Goal: Information Seeking & Learning: Check status

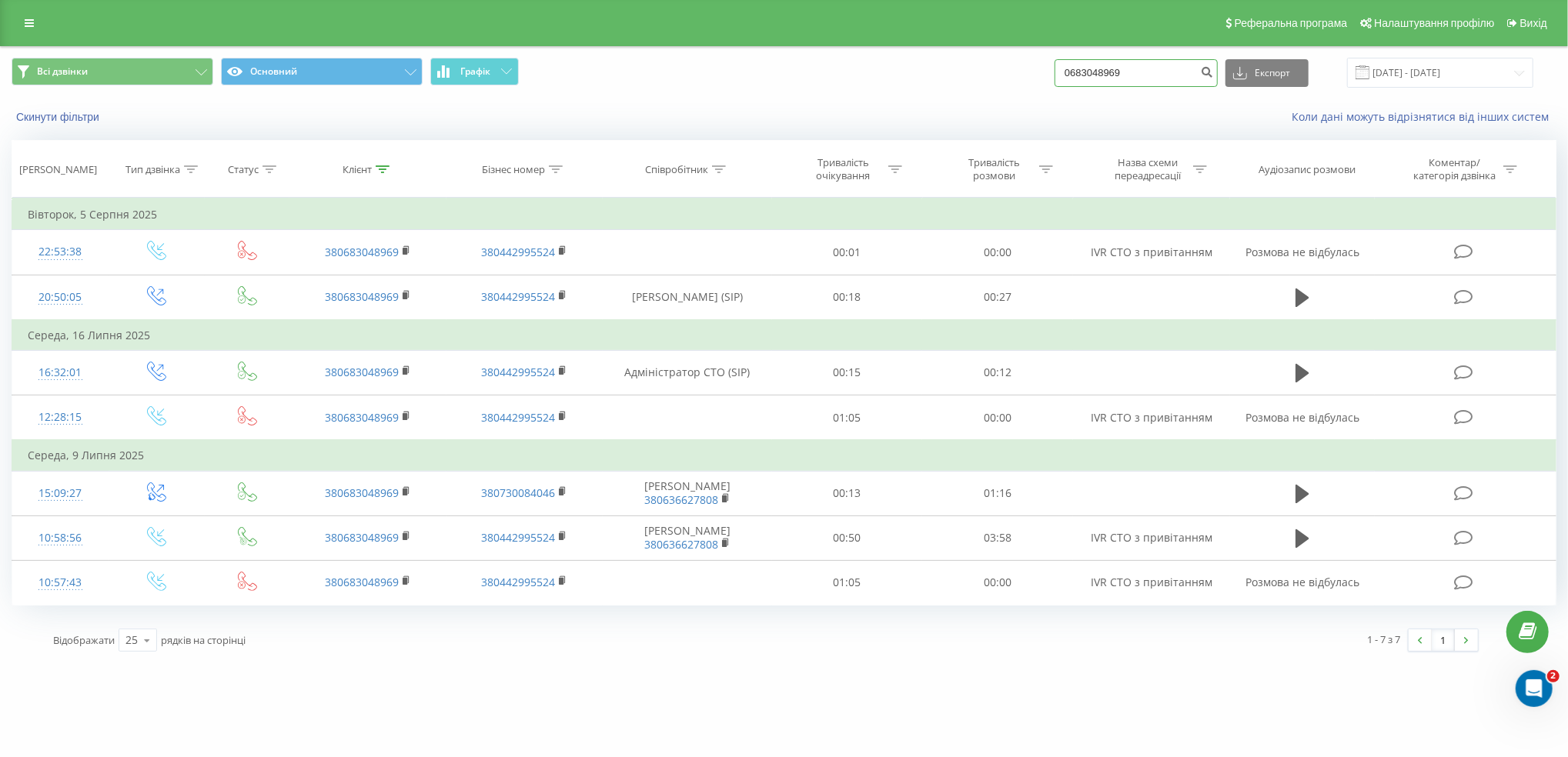
click at [1174, 71] on input "0683048969" at bounding box center [1136, 73] width 164 height 28
paste input "+380989358820"
click at [1102, 69] on input "+380989358820" at bounding box center [1136, 73] width 164 height 28
type input "0989358820"
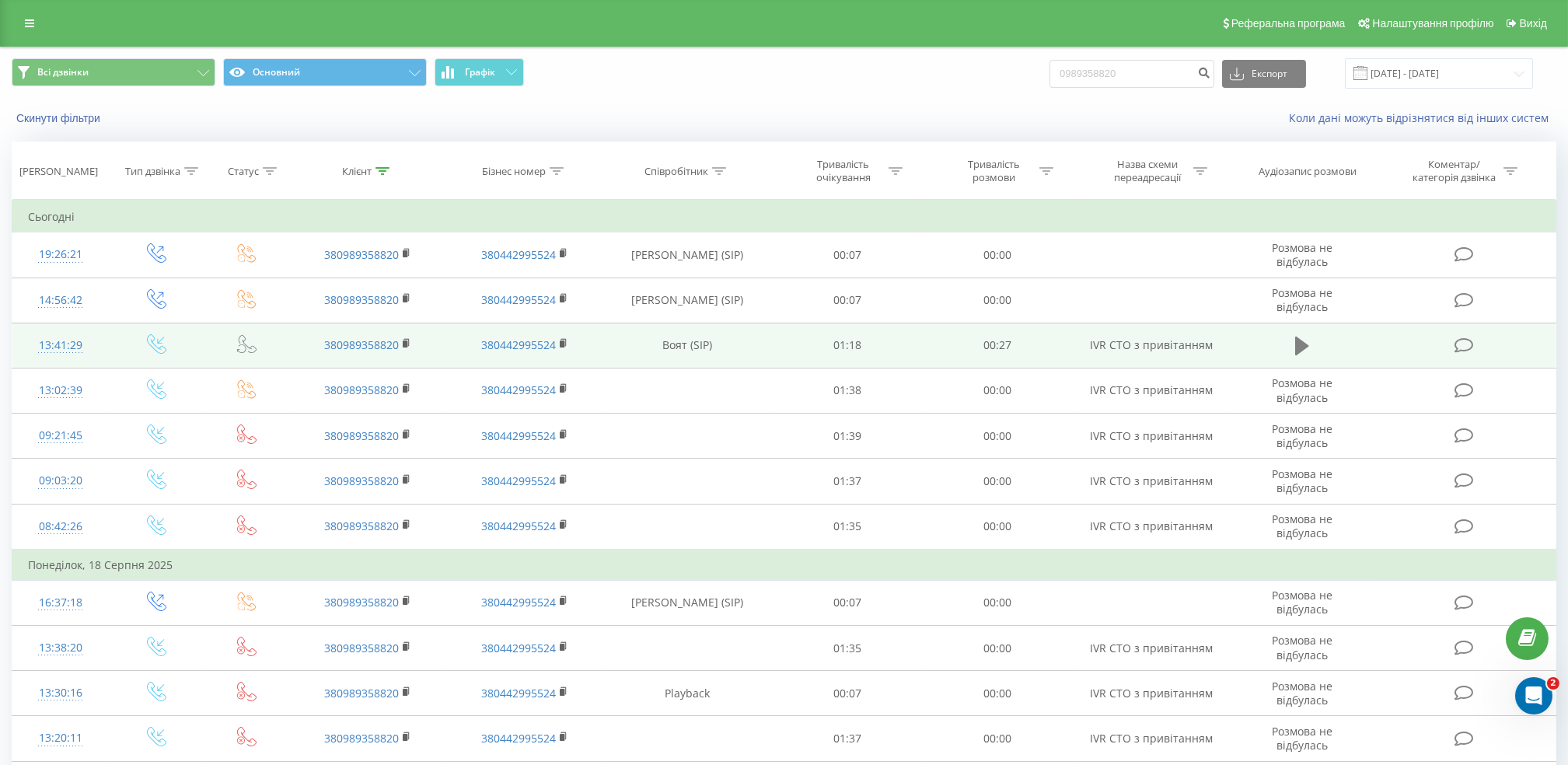
click at [1299, 342] on icon at bounding box center [1301, 346] width 14 height 18
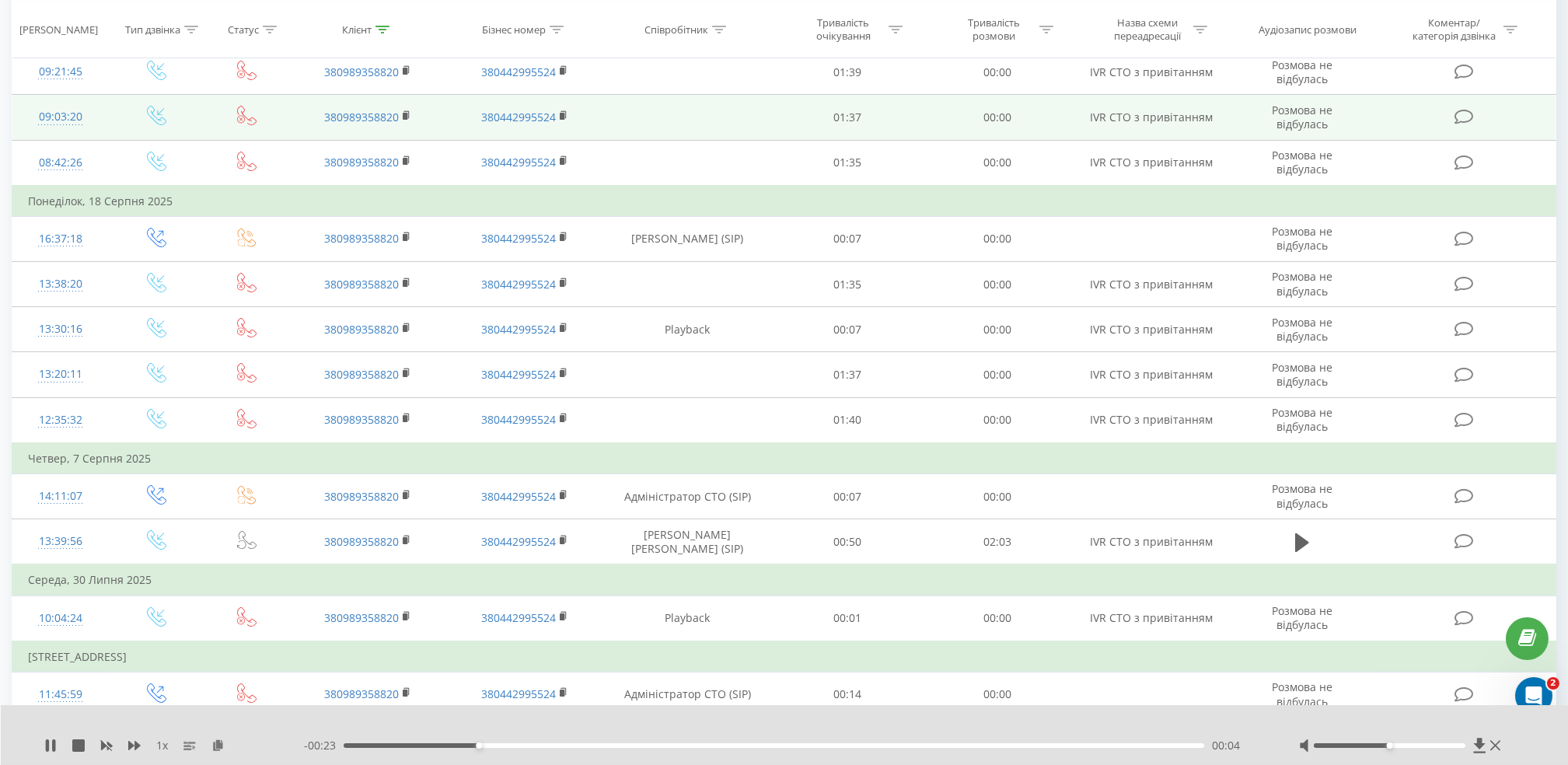
scroll to position [364, 0]
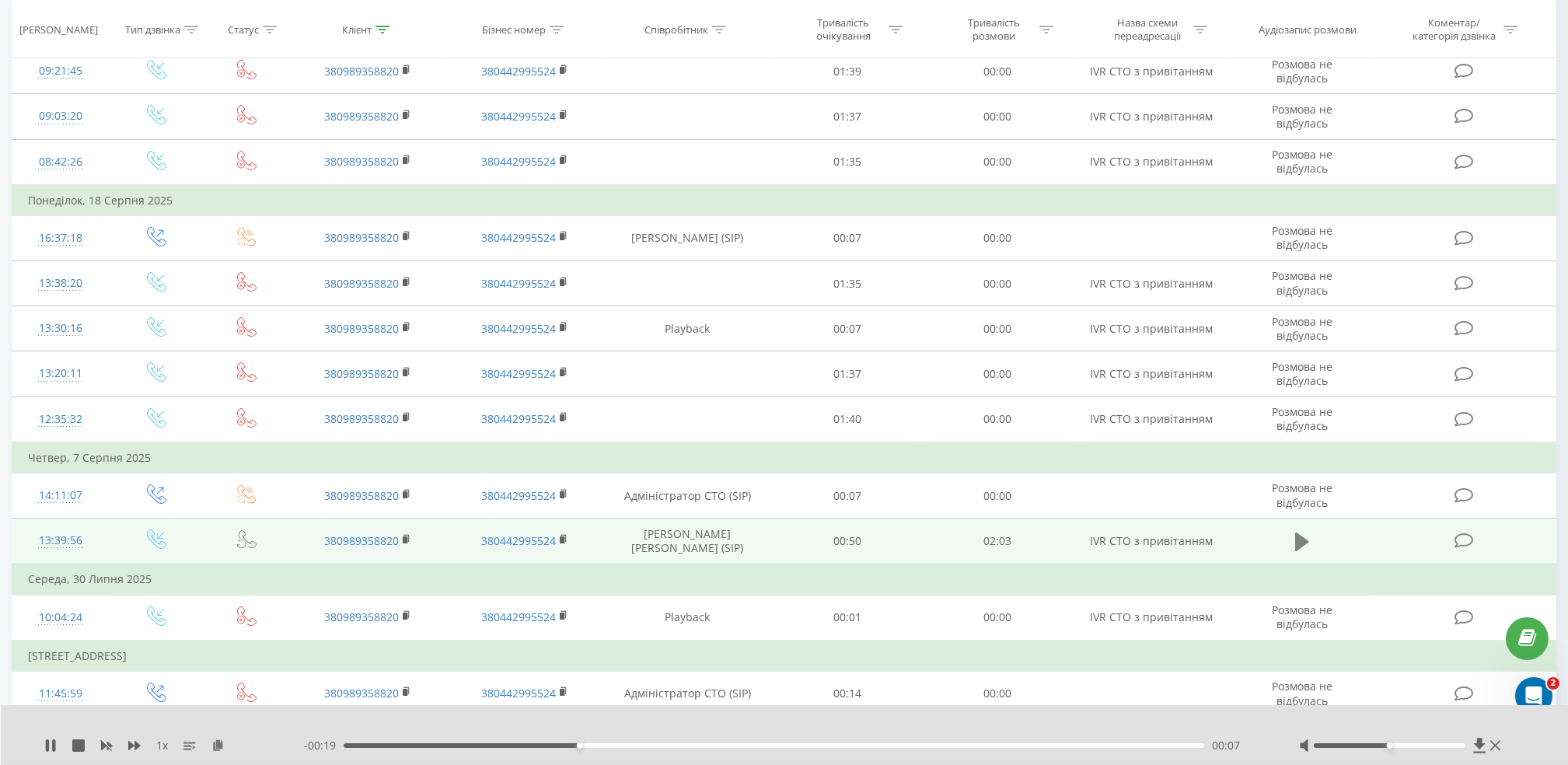
click at [1307, 541] on icon at bounding box center [1301, 541] width 14 height 18
click at [1302, 533] on icon at bounding box center [1301, 542] width 14 height 22
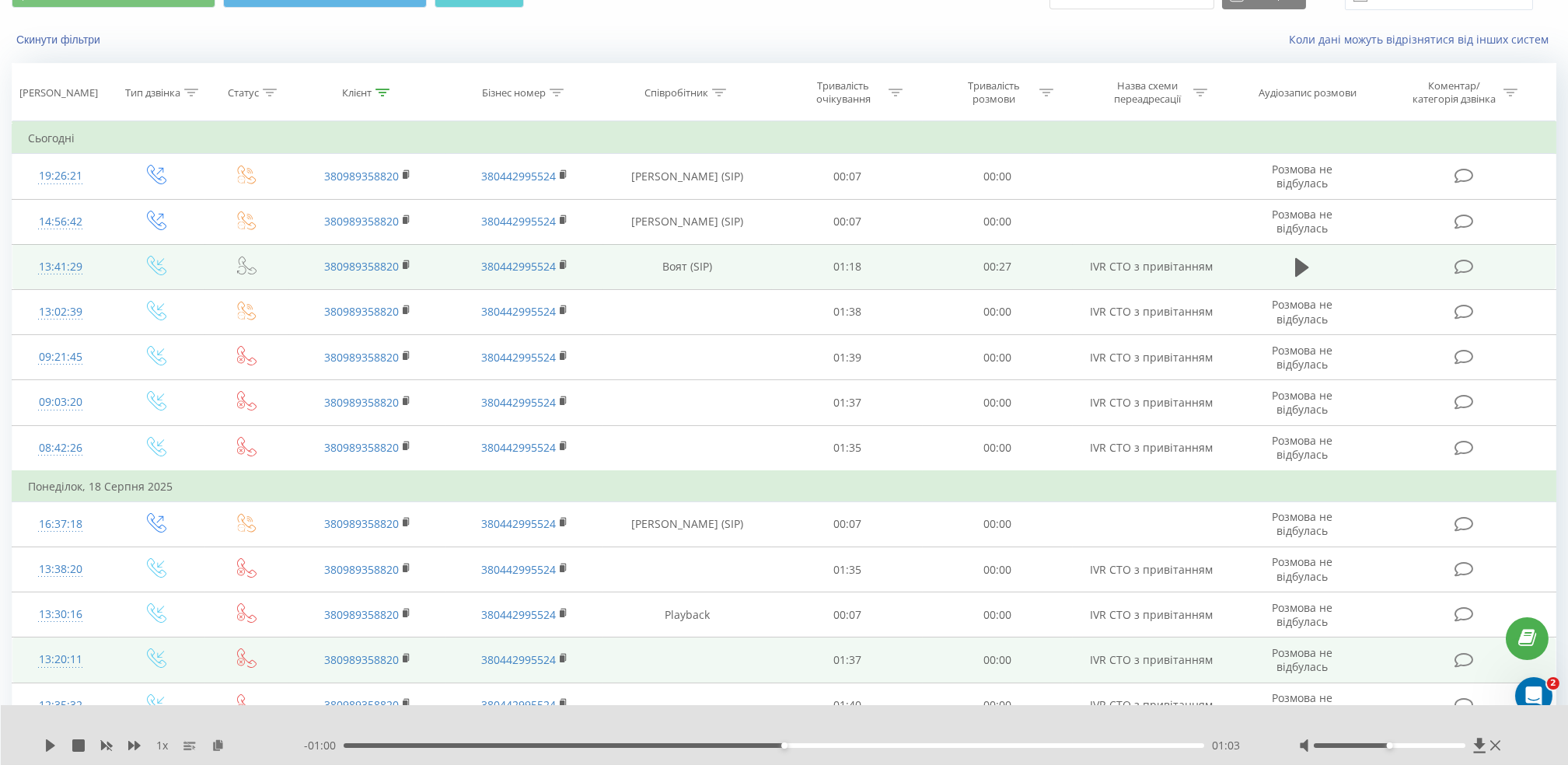
scroll to position [0, 0]
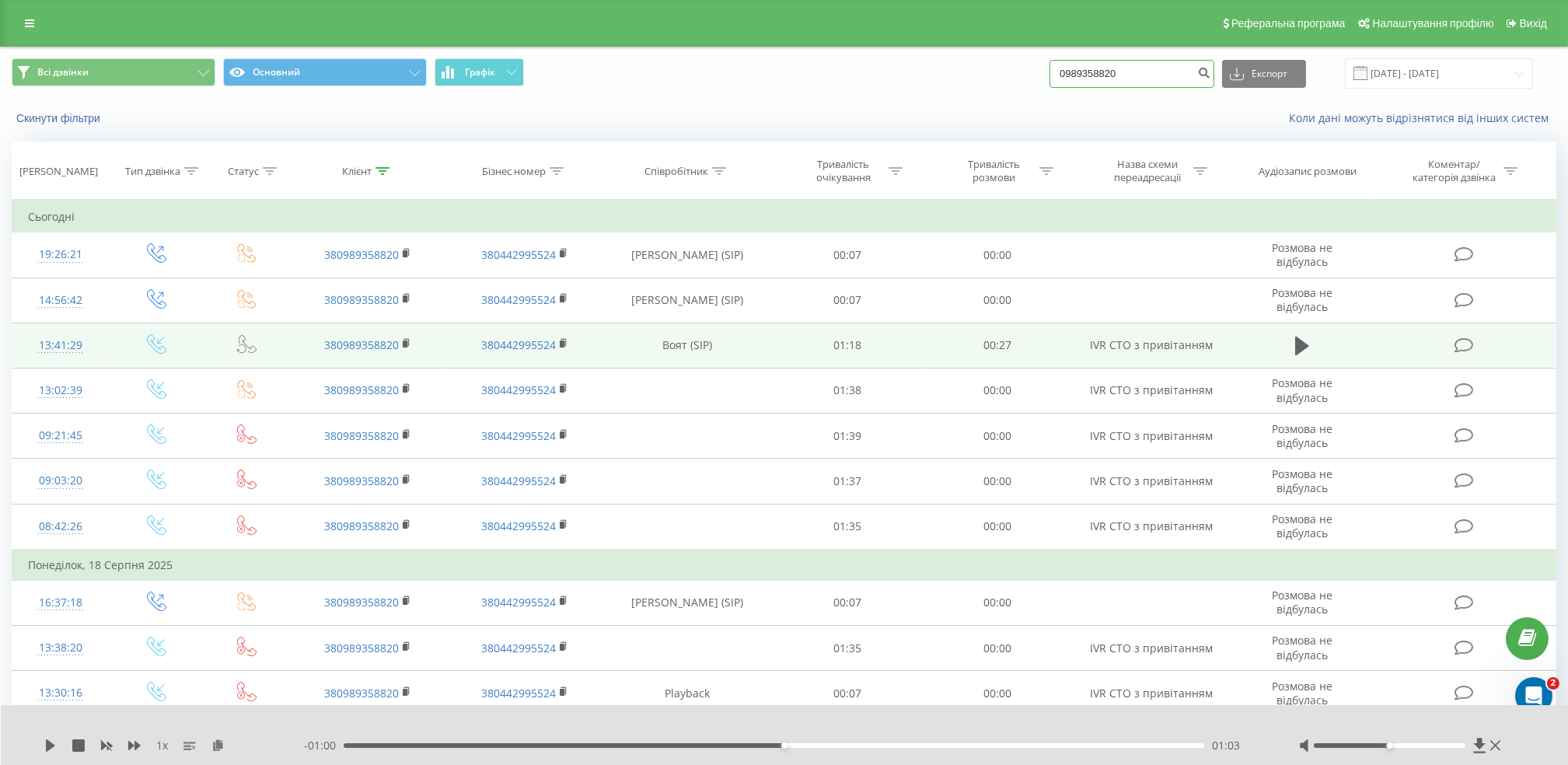
click at [1169, 84] on input "0989358820" at bounding box center [1132, 74] width 165 height 28
paste input "+38-096-7661519"
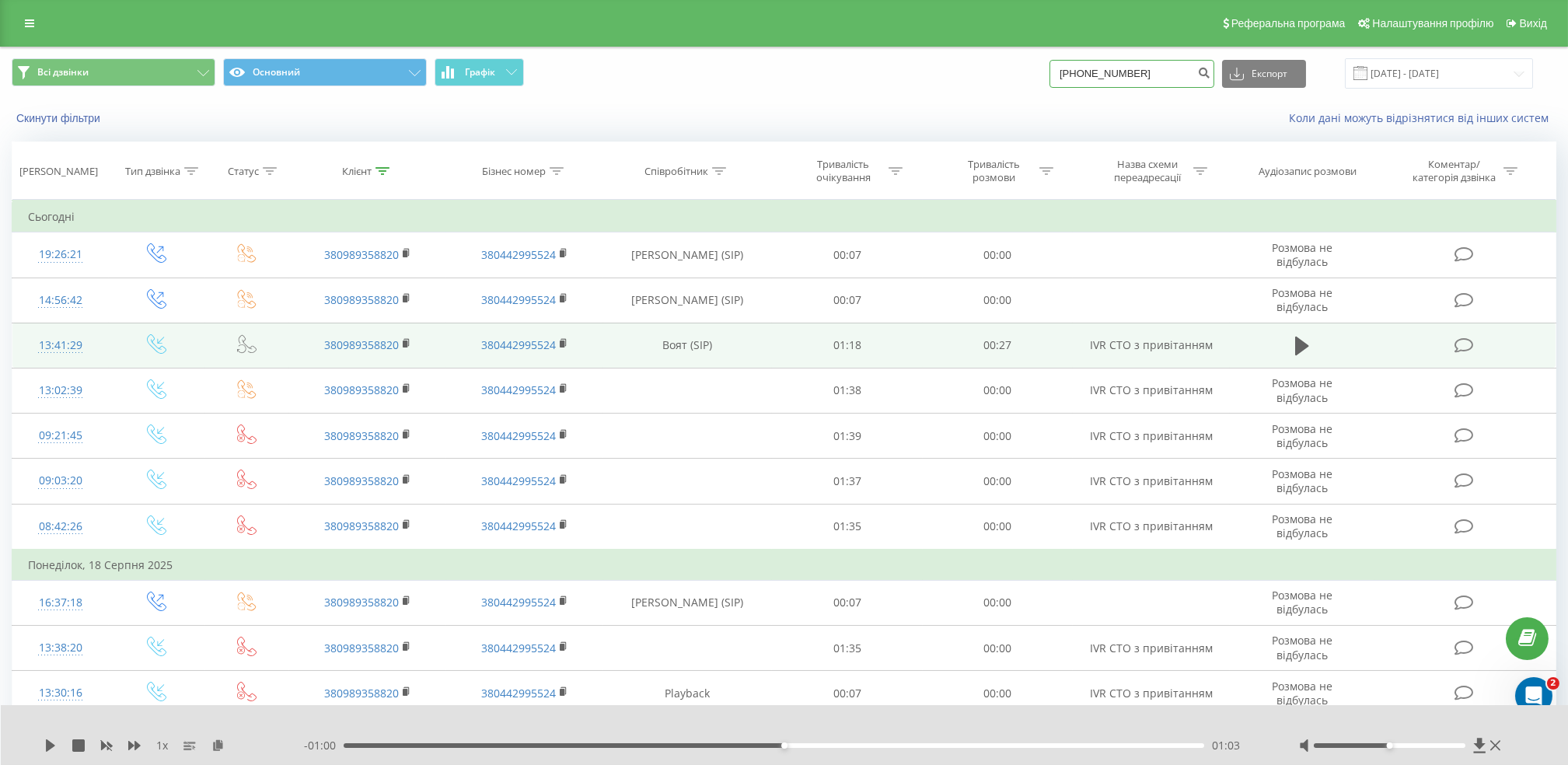
click at [1124, 70] on input "+38-096-7661519" at bounding box center [1132, 74] width 165 height 28
click at [1102, 72] on input "+38-0967661519" at bounding box center [1132, 74] width 165 height 28
type input "0967661519"
click at [1210, 71] on icon "submit" at bounding box center [1203, 70] width 13 height 9
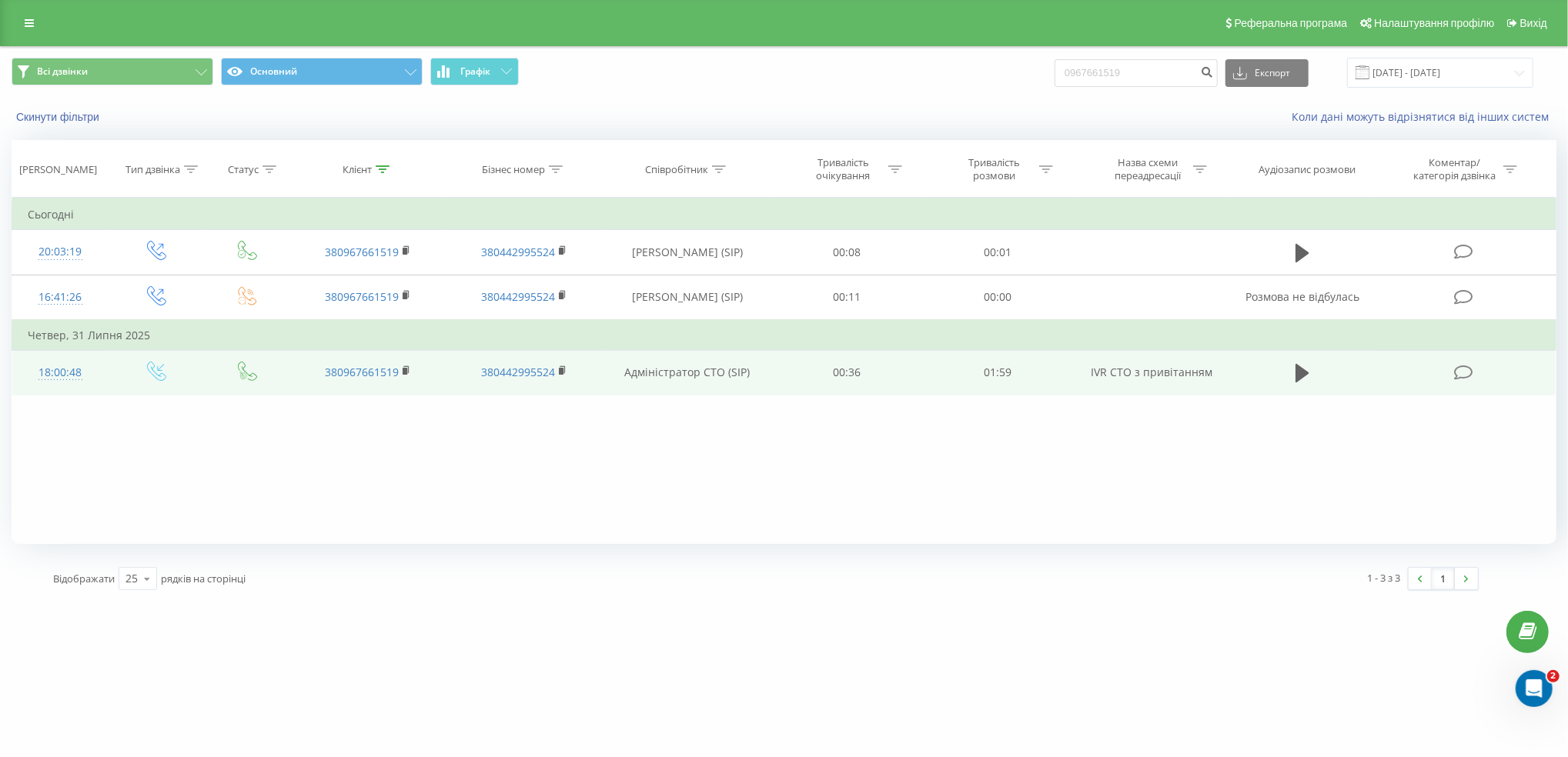
click at [1281, 359] on td at bounding box center [1302, 371] width 145 height 44
